Goal: Task Accomplishment & Management: Use online tool/utility

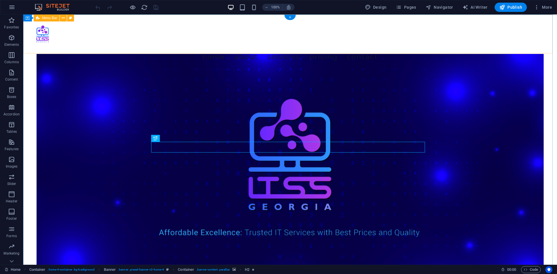
click at [434, 49] on div "Menu Home About Services Pricing Contact" at bounding box center [290, 42] width 534 height 55
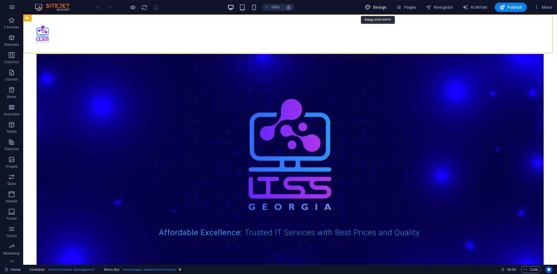
click at [368, 8] on icon "button" at bounding box center [368, 7] width 6 height 6
select select "px"
select select "200"
select select "px"
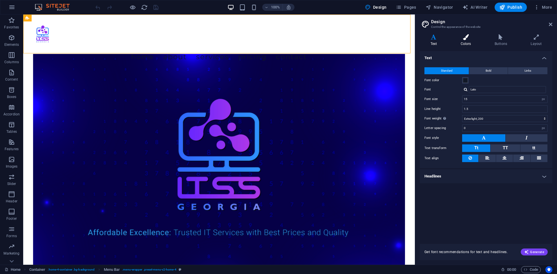
click at [465, 43] on h4 "Colors" at bounding box center [467, 40] width 34 height 12
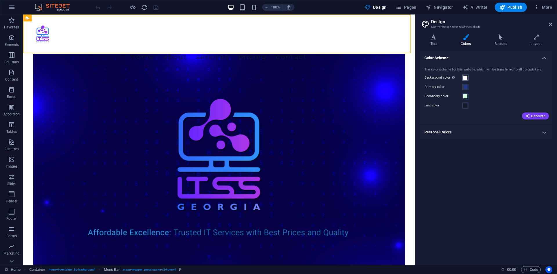
click at [465, 78] on span at bounding box center [465, 77] width 5 height 5
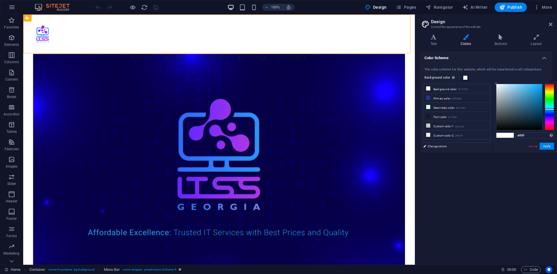
click at [548, 109] on div at bounding box center [549, 107] width 9 height 46
click at [548, 107] on div at bounding box center [549, 107] width 9 height 46
click at [548, 108] on div at bounding box center [549, 107] width 9 height 46
click at [548, 109] on div at bounding box center [549, 107] width 9 height 46
click at [535, 97] on div at bounding box center [519, 107] width 46 height 46
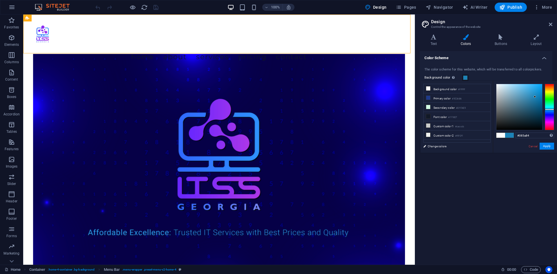
click at [539, 106] on div at bounding box center [519, 107] width 46 height 46
click at [540, 102] on div at bounding box center [519, 107] width 46 height 46
click at [550, 149] on button "Apply" at bounding box center [547, 146] width 15 height 7
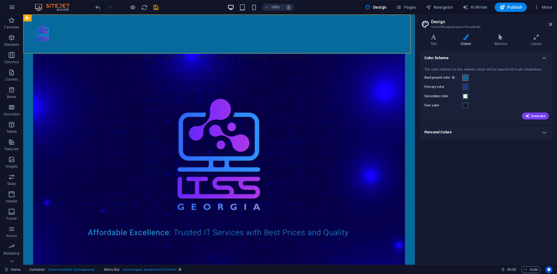
click at [465, 77] on span at bounding box center [465, 77] width 5 height 5
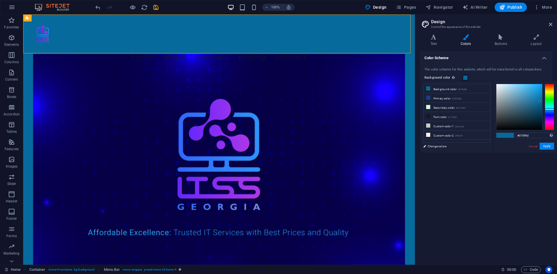
click at [549, 114] on div at bounding box center [549, 107] width 9 height 46
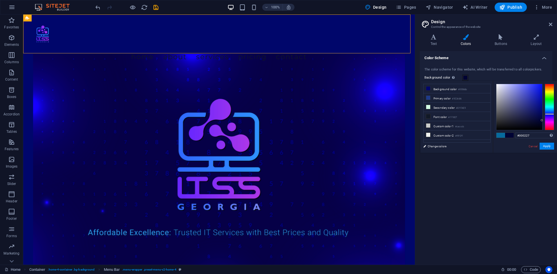
drag, startPoint x: 539, startPoint y: 105, endPoint x: 546, endPoint y: 122, distance: 19.4
click at [546, 122] on div at bounding box center [525, 107] width 58 height 46
click at [552, 109] on div at bounding box center [549, 107] width 9 height 46
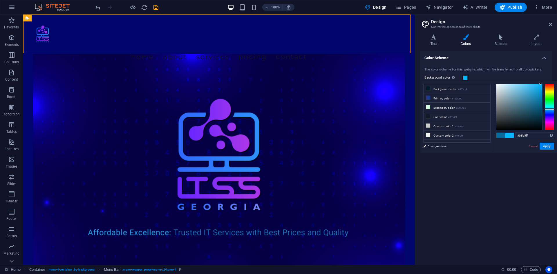
drag, startPoint x: 533, startPoint y: 98, endPoint x: 540, endPoint y: 83, distance: 17.4
click at [540, 83] on div "#08b5ff Supported formats #0852ed rgb(8, 82, 237) rgba(8, 82, 237, 90%) hsv(221…" at bounding box center [525, 159] width 64 height 156
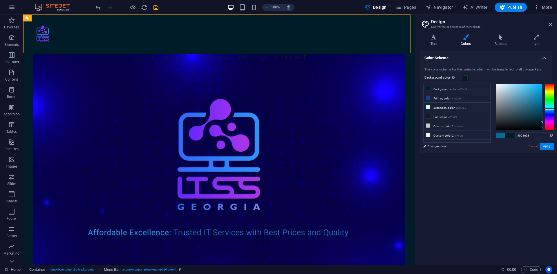
type input "#08b5ff"
click at [547, 146] on button "Apply" at bounding box center [547, 146] width 15 height 7
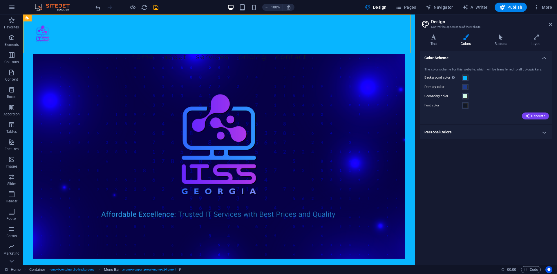
click at [451, 134] on h4 "Personal Colors" at bounding box center [486, 132] width 133 height 14
click at [463, 98] on button "Secondary color" at bounding box center [465, 96] width 6 height 6
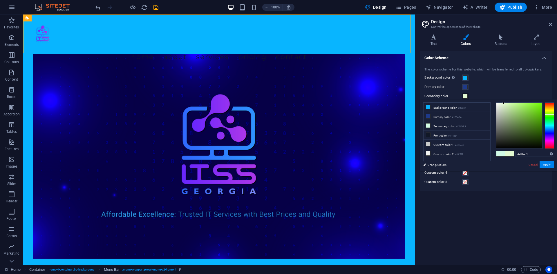
click at [549, 114] on div at bounding box center [549, 125] width 9 height 46
click at [549, 110] on div at bounding box center [549, 125] width 9 height 46
click at [549, 103] on div at bounding box center [549, 125] width 9 height 46
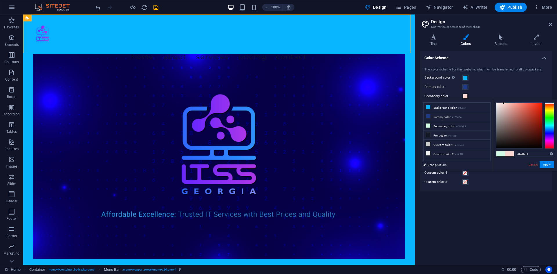
click at [549, 103] on div at bounding box center [549, 103] width 9 height 1
click at [498, 110] on div at bounding box center [519, 126] width 46 height 46
drag, startPoint x: 498, startPoint y: 106, endPoint x: 489, endPoint y: 99, distance: 10.9
click at [489, 99] on div "less Background color #08b5ff Primary color #1E3A8A Secondary color #fad6d1 Fon…" at bounding box center [488, 135] width 137 height 72
type input "#ffffff"
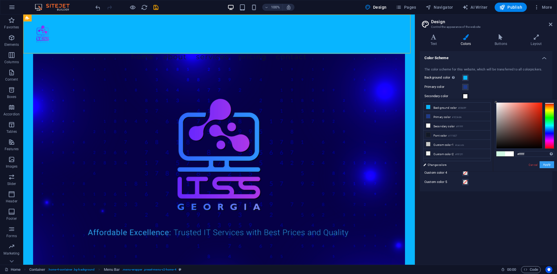
click at [549, 167] on button "Apply" at bounding box center [547, 164] width 15 height 7
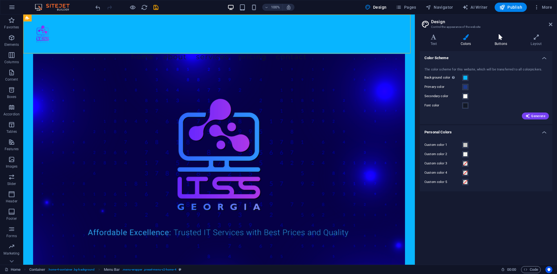
click at [498, 42] on h4 "Buttons" at bounding box center [502, 40] width 36 height 12
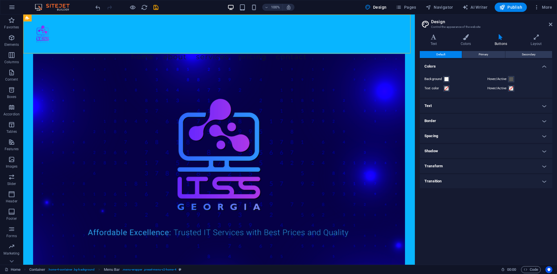
click at [507, 106] on h4 "Text" at bounding box center [486, 106] width 133 height 14
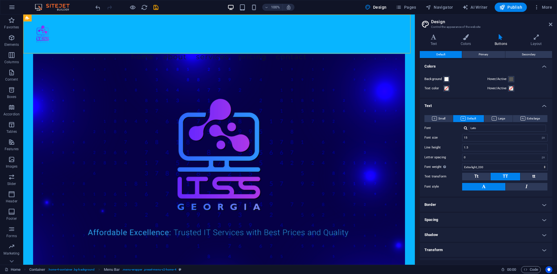
click at [508, 106] on h4 "Text" at bounding box center [486, 104] width 133 height 10
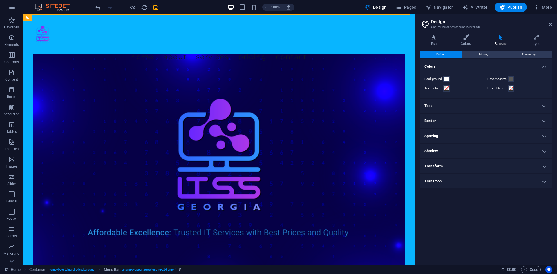
click at [489, 48] on div "Text Colors Buttons Layout Text Standard Bold Links Font color Font Lato Font s…" at bounding box center [486, 147] width 133 height 226
click at [489, 55] on button "Primary" at bounding box center [483, 54] width 43 height 7
click at [517, 55] on button "Secondary" at bounding box center [528, 54] width 47 height 7
click at [439, 56] on span "Default" at bounding box center [440, 54] width 9 height 7
click at [550, 23] on icon at bounding box center [550, 24] width 3 height 5
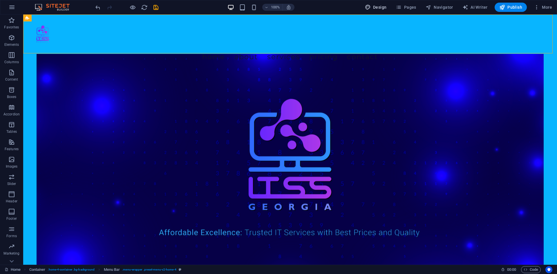
click at [371, 8] on icon "button" at bounding box center [368, 7] width 6 height 6
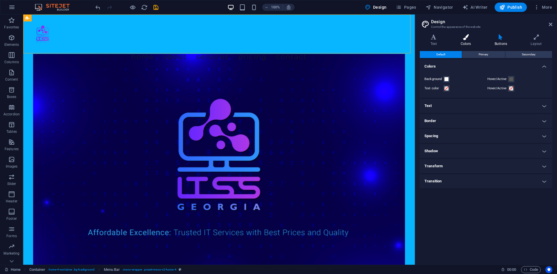
click at [465, 36] on icon at bounding box center [466, 37] width 32 height 6
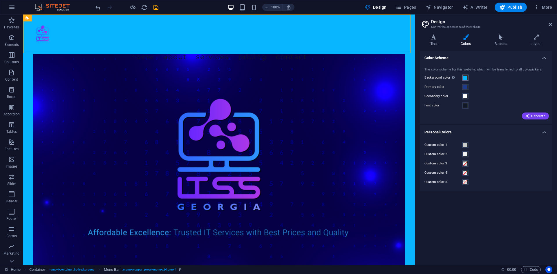
click at [466, 79] on span at bounding box center [465, 77] width 5 height 5
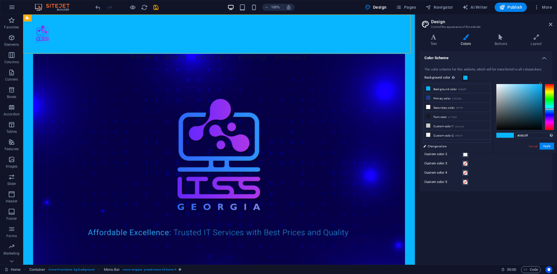
type input "#0487bf"
click at [541, 95] on div at bounding box center [519, 107] width 46 height 46
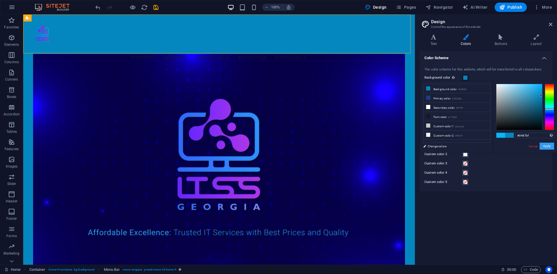
click at [549, 146] on button "Apply" at bounding box center [547, 146] width 15 height 7
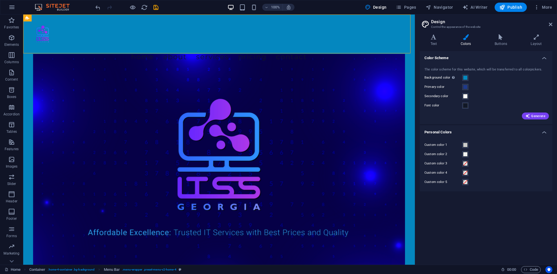
click at [547, 25] on header "Design Control the appearance of the website" at bounding box center [486, 22] width 131 height 15
click at [549, 26] on icon at bounding box center [550, 24] width 3 height 5
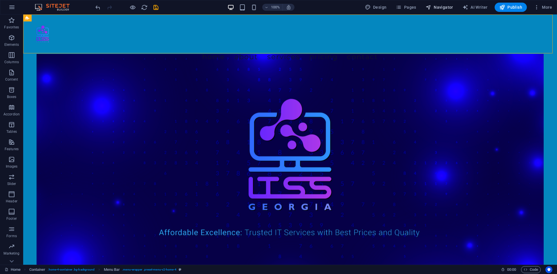
click at [431, 6] on icon "button" at bounding box center [429, 7] width 6 height 6
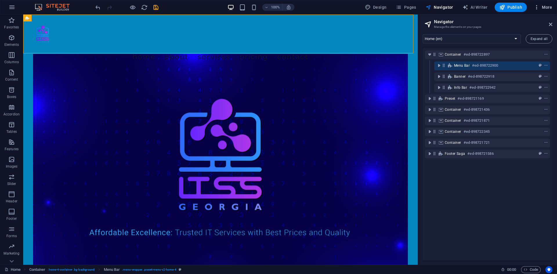
click at [539, 8] on icon "button" at bounding box center [537, 7] width 6 height 6
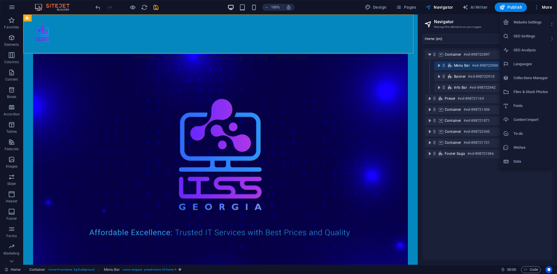
click at [520, 158] on li "Data" at bounding box center [526, 162] width 52 height 14
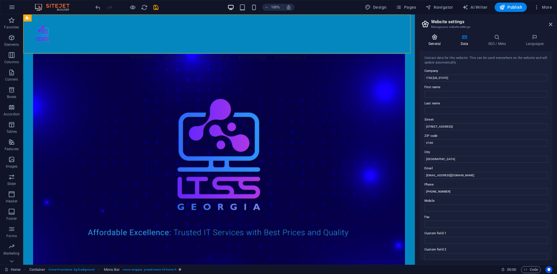
click at [439, 45] on h4 "General" at bounding box center [436, 40] width 32 height 12
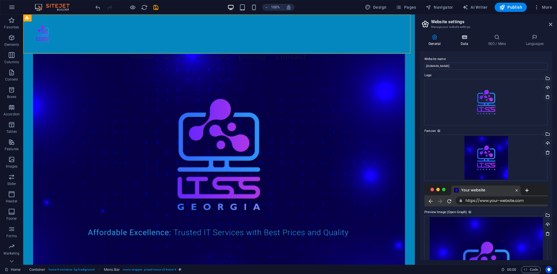
click at [465, 41] on h4 "Data" at bounding box center [466, 40] width 28 height 12
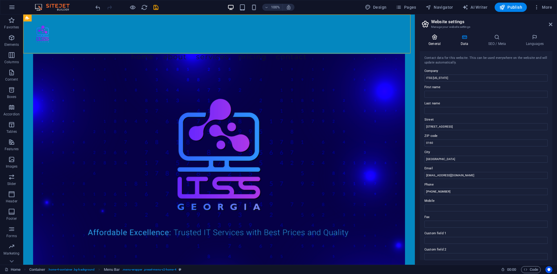
click at [438, 41] on h4 "General" at bounding box center [436, 40] width 32 height 12
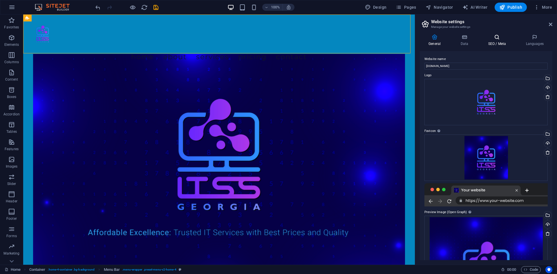
click at [515, 40] on h4 "SEO / Meta" at bounding box center [498, 40] width 38 height 12
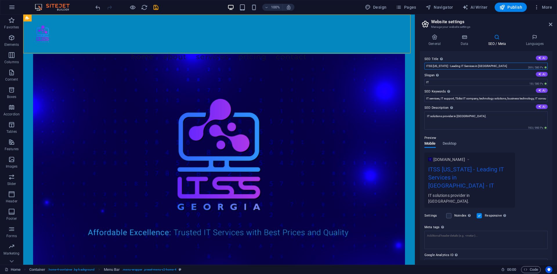
click at [460, 67] on input "ITSS [US_STATE] - Leading IT Services in [GEOGRAPHIC_DATA]" at bounding box center [485, 66] width 123 height 7
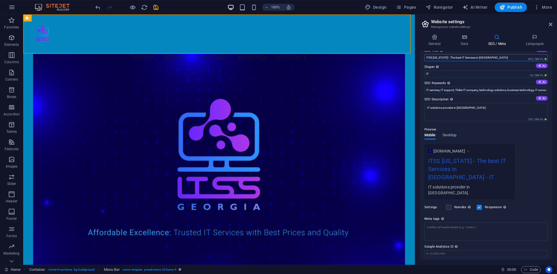
scroll to position [12, 0]
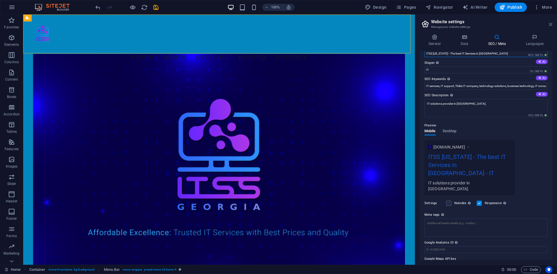
type input "ITSS [US_STATE] - The best IT Services in [GEOGRAPHIC_DATA]"
click at [551, 23] on icon at bounding box center [550, 24] width 3 height 5
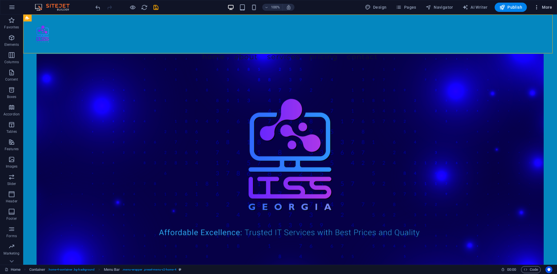
click at [542, 4] on span "More" at bounding box center [543, 7] width 18 height 6
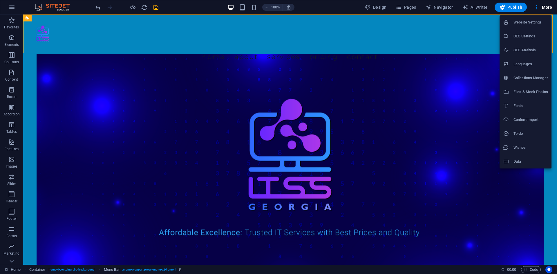
click at [524, 82] on li "Collections Manager" at bounding box center [526, 78] width 52 height 14
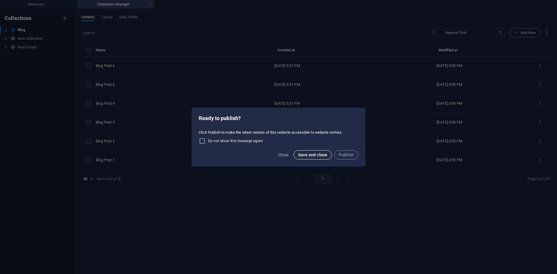
click at [302, 155] on span "Save and close" at bounding box center [312, 155] width 29 height 5
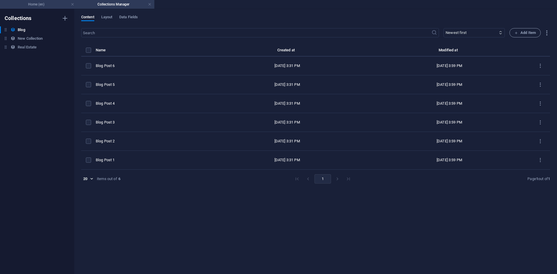
click at [11, 6] on h4 "Home (en)" at bounding box center [38, 4] width 77 height 6
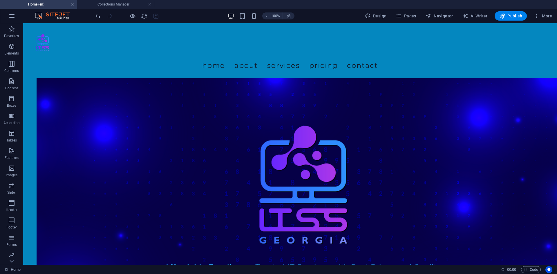
click at [248, 16] on div "100%" at bounding box center [260, 15] width 67 height 9
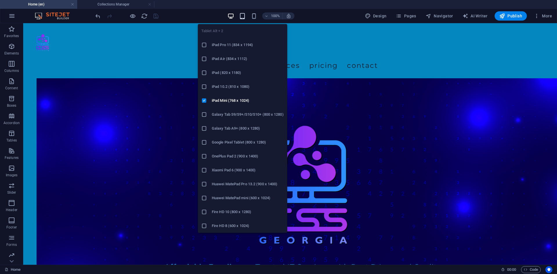
click at [245, 17] on icon "button" at bounding box center [242, 16] width 7 height 7
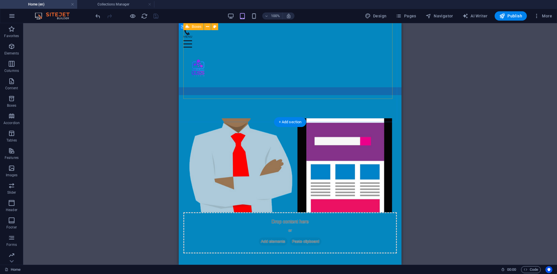
scroll to position [261, 0]
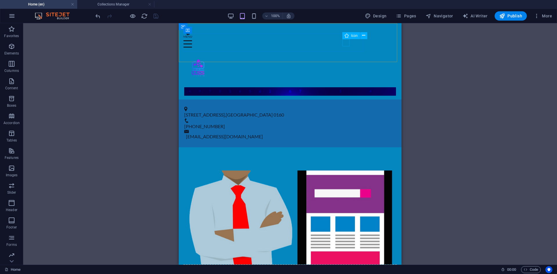
click at [343, 35] on figure at bounding box center [287, 31] width 209 height 7
click at [348, 35] on icon at bounding box center [347, 35] width 4 height 7
click at [364, 34] on icon at bounding box center [363, 35] width 3 height 6
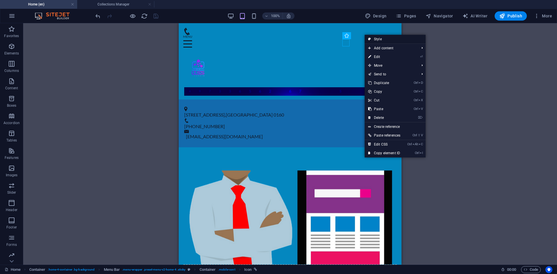
drag, startPoint x: 122, startPoint y: 37, endPoint x: 382, endPoint y: 38, distance: 260.5
click at [382, 38] on link "Style" at bounding box center [395, 39] width 61 height 9
select select "rem"
select select "preset-menu-v2-home-4"
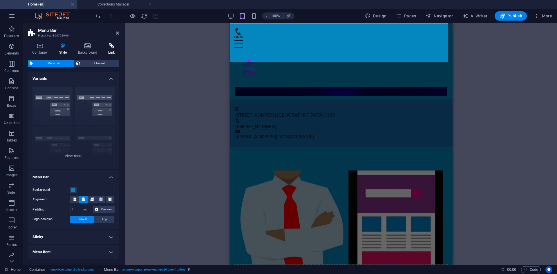
click at [109, 49] on h4 "Link" at bounding box center [111, 49] width 15 height 12
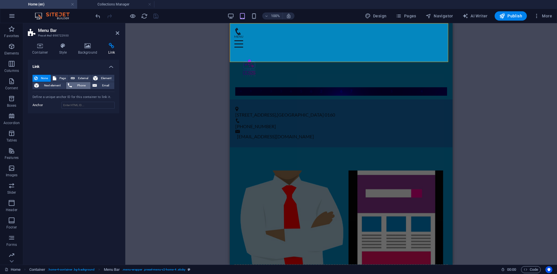
click at [75, 86] on span "Phone" at bounding box center [81, 85] width 15 height 7
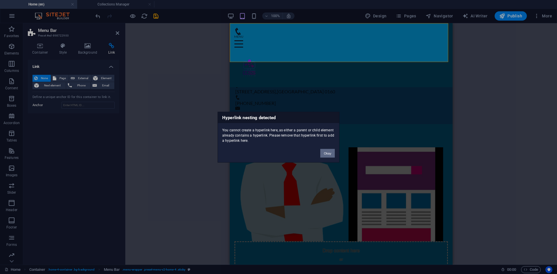
click at [324, 154] on button "Okay" at bounding box center [327, 153] width 15 height 9
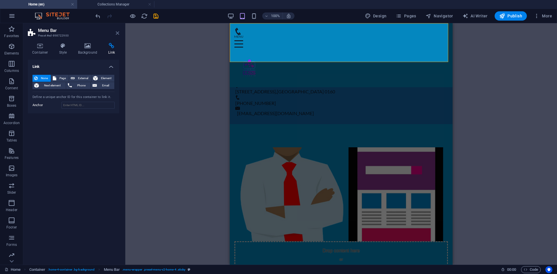
click at [118, 31] on icon at bounding box center [117, 33] width 3 height 5
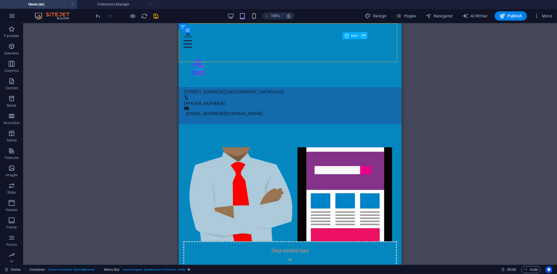
click at [361, 34] on button at bounding box center [363, 35] width 7 height 7
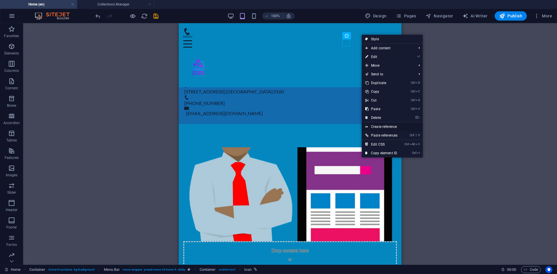
click at [400, 127] on link "Create reference" at bounding box center [392, 126] width 61 height 9
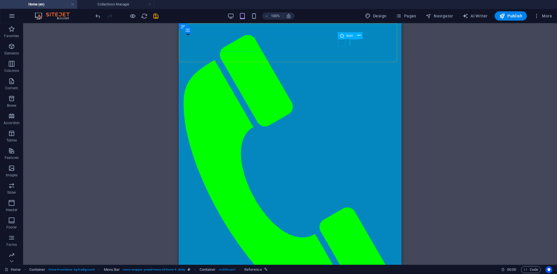
click at [340, 35] on figure at bounding box center [287, 31] width 209 height 7
click at [289, 41] on div "Menu" at bounding box center [289, 180] width 213 height 304
select select "xMidYMid"
click at [343, 35] on figure at bounding box center [287, 31] width 209 height 7
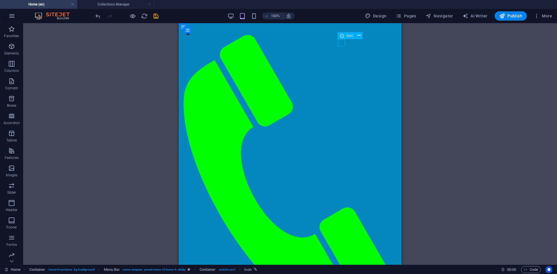
click at [343, 35] on figure at bounding box center [287, 31] width 209 height 7
select select "xMidYMid"
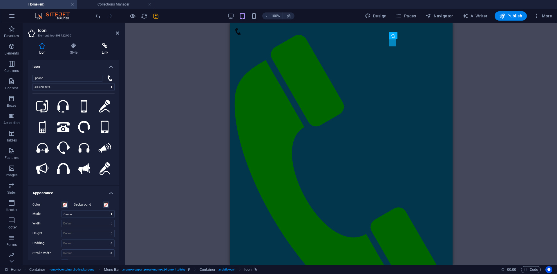
click at [99, 48] on icon at bounding box center [105, 46] width 28 height 6
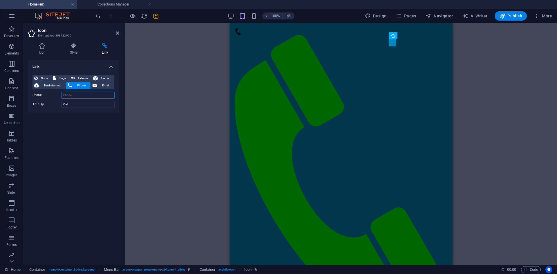
click at [84, 96] on input "Phone" at bounding box center [87, 95] width 53 height 7
type input "[PHONE_NUMBER]"
click at [109, 166] on div "Link None Page External Element Next element Phone Email Page Home Subpage Lega…" at bounding box center [73, 160] width 91 height 200
click at [157, 129] on div "H2 Container Banner Container Menu Bar Menu Button Info Bar Preset Container Co…" at bounding box center [341, 144] width 432 height 242
click at [115, 33] on h2 "Icon" at bounding box center [78, 30] width 81 height 5
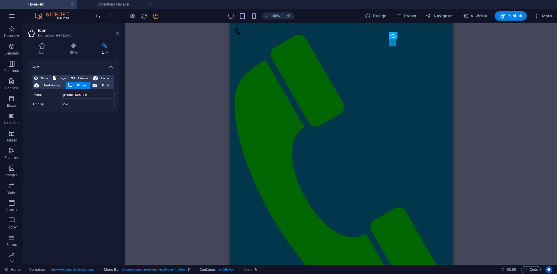
click at [117, 34] on icon at bounding box center [117, 33] width 3 height 5
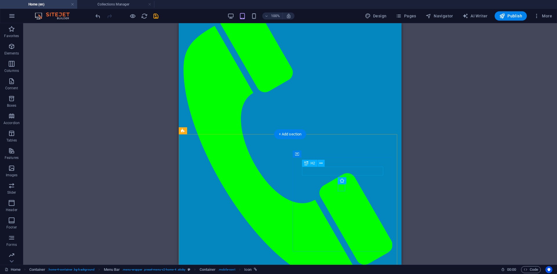
scroll to position [0, 0]
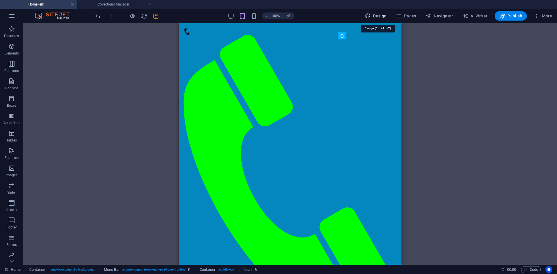
click at [377, 15] on span "Design" at bounding box center [376, 16] width 22 height 6
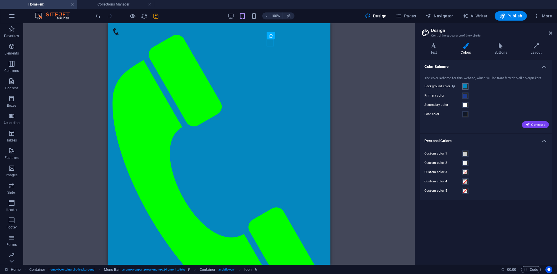
click at [466, 86] on span at bounding box center [465, 86] width 5 height 5
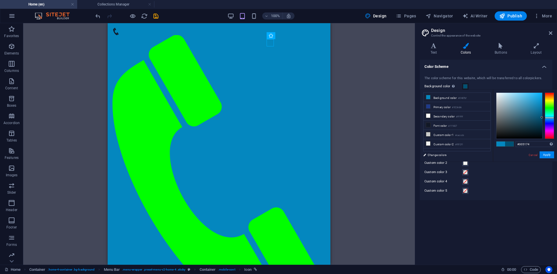
drag, startPoint x: 539, startPoint y: 112, endPoint x: 544, endPoint y: 117, distance: 7.8
click at [544, 117] on div at bounding box center [525, 116] width 58 height 46
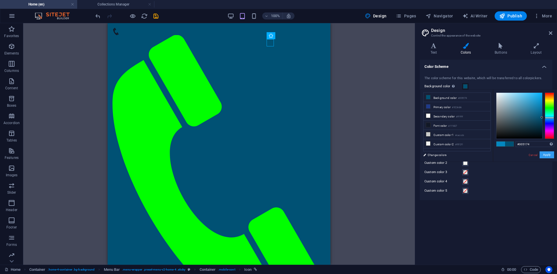
click at [548, 153] on button "Apply" at bounding box center [547, 154] width 15 height 7
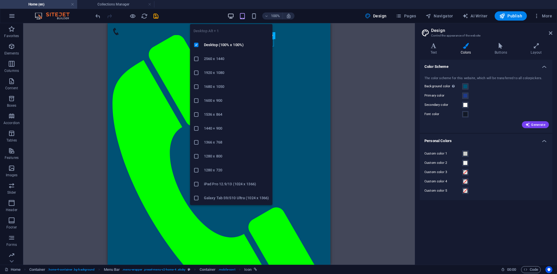
click at [231, 17] on icon "button" at bounding box center [230, 16] width 7 height 7
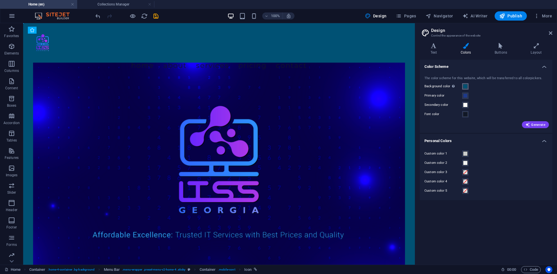
click at [466, 86] on span at bounding box center [465, 86] width 5 height 5
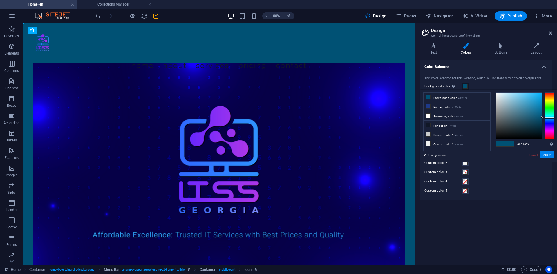
click at [547, 122] on div at bounding box center [549, 116] width 9 height 46
click at [548, 124] on div at bounding box center [549, 116] width 9 height 46
click at [551, 121] on div at bounding box center [549, 116] width 9 height 46
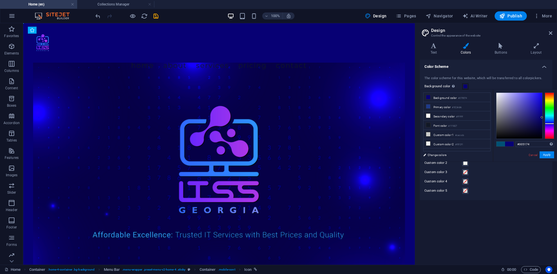
click at [550, 118] on div at bounding box center [549, 116] width 9 height 46
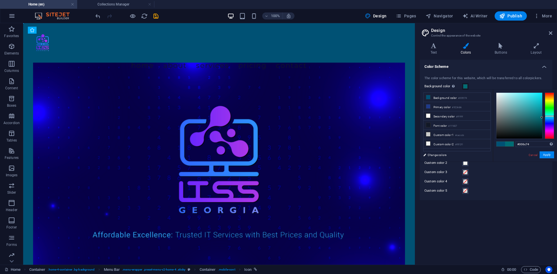
click at [549, 116] on div at bounding box center [549, 116] width 9 height 46
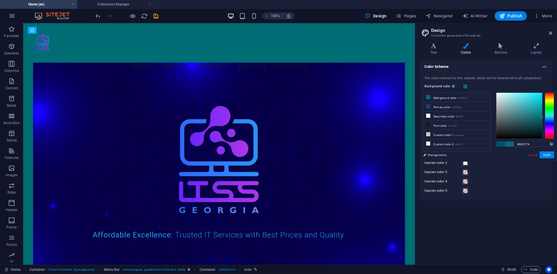
click at [547, 120] on div at bounding box center [549, 116] width 9 height 46
click at [549, 117] on div at bounding box center [549, 116] width 9 height 46
click at [519, 107] on div at bounding box center [519, 116] width 46 height 46
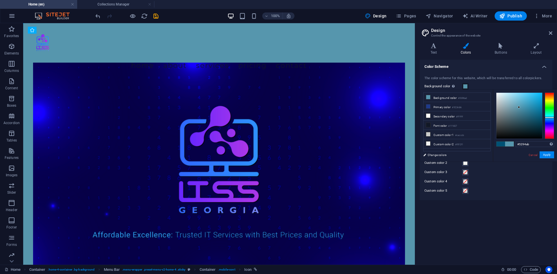
click at [520, 108] on div at bounding box center [519, 116] width 46 height 46
click at [519, 112] on div at bounding box center [519, 116] width 46 height 46
click at [519, 114] on div at bounding box center [519, 116] width 46 height 46
click at [519, 117] on div at bounding box center [519, 116] width 46 height 46
click at [520, 117] on div at bounding box center [519, 116] width 46 height 46
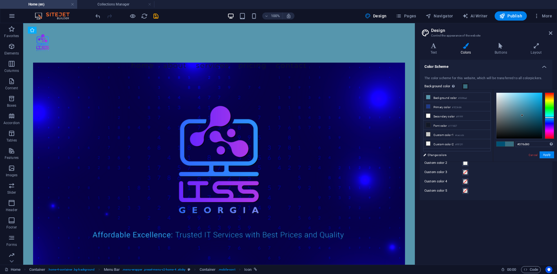
click at [522, 115] on div at bounding box center [519, 116] width 46 height 46
click at [521, 120] on div at bounding box center [519, 116] width 46 height 46
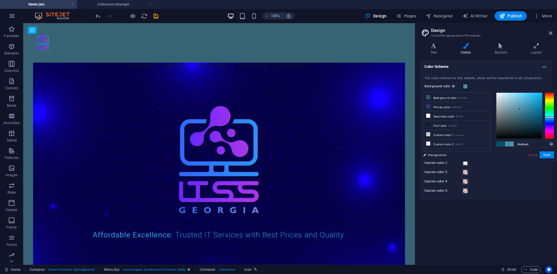
click at [520, 109] on div at bounding box center [519, 116] width 46 height 46
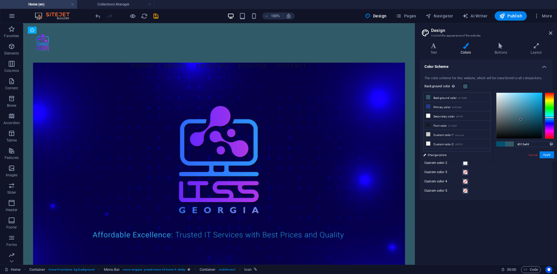
type input "#4e8ca3"
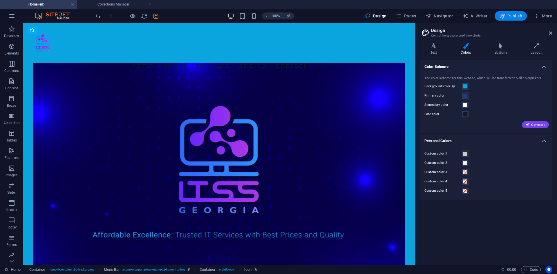
click at [507, 16] on span "Publish" at bounding box center [510, 16] width 23 height 6
